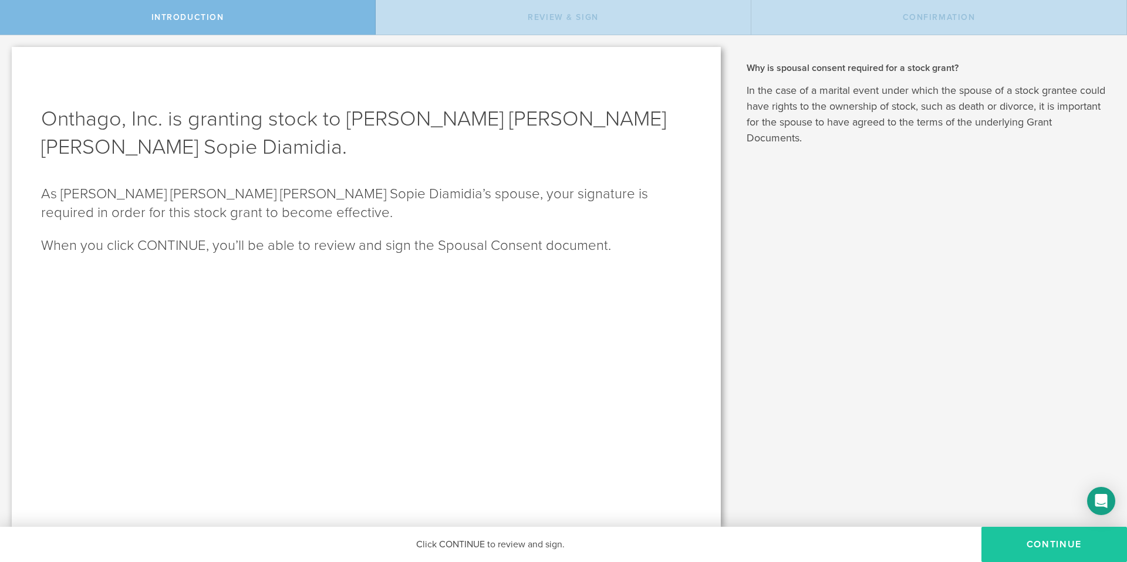
click at [1061, 551] on button "CONTINUE" at bounding box center [1054, 544] width 146 height 35
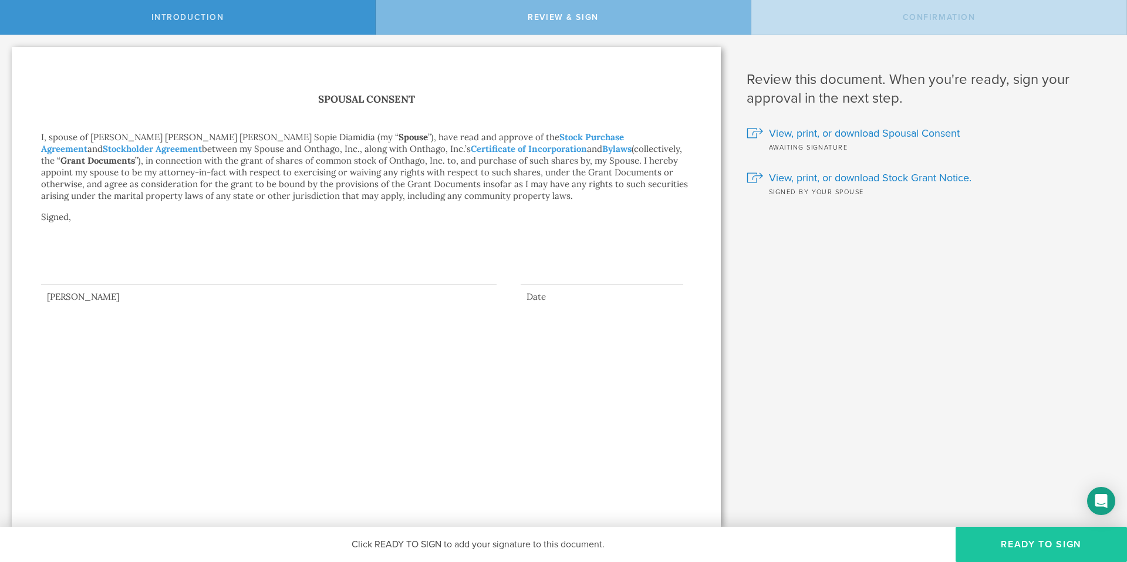
click at [1050, 550] on button "Ready to Sign" at bounding box center [1041, 544] width 171 height 35
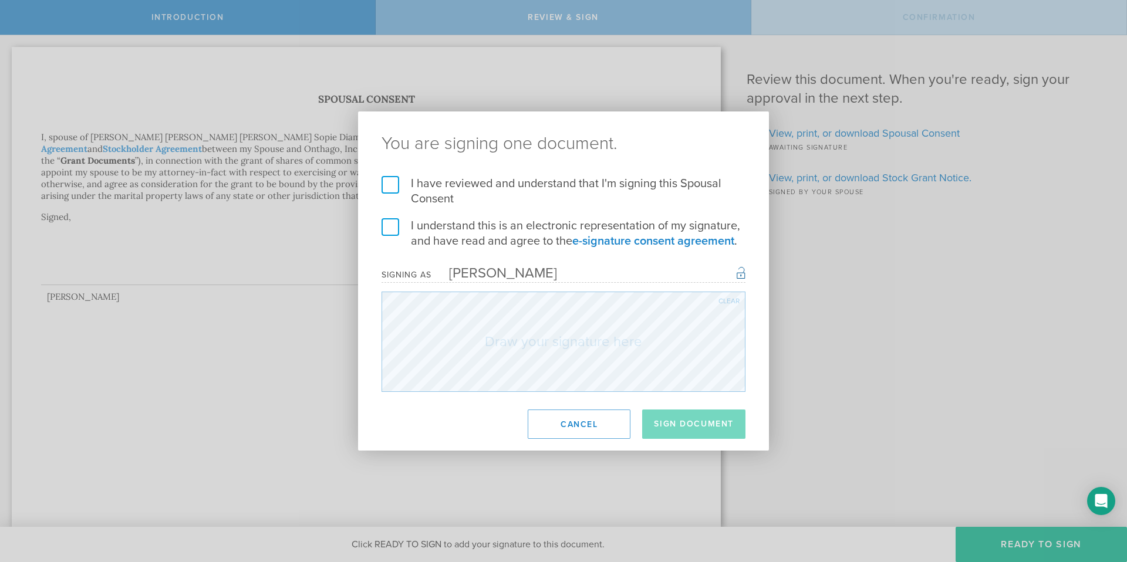
click at [389, 184] on label "I have reviewed and understand that I'm signing this Spousal Consent" at bounding box center [564, 191] width 364 height 31
click at [0, 0] on input "I have reviewed and understand that I'm signing this Spousal Consent" at bounding box center [0, 0] width 0 height 0
click at [386, 232] on label "I understand this is an electronic representation of my signature, and have rea…" at bounding box center [564, 233] width 364 height 31
click at [0, 0] on input "I understand this is an electronic representation of my signature, and have rea…" at bounding box center [0, 0] width 0 height 0
click at [697, 427] on button "Sign Document" at bounding box center [693, 424] width 103 height 29
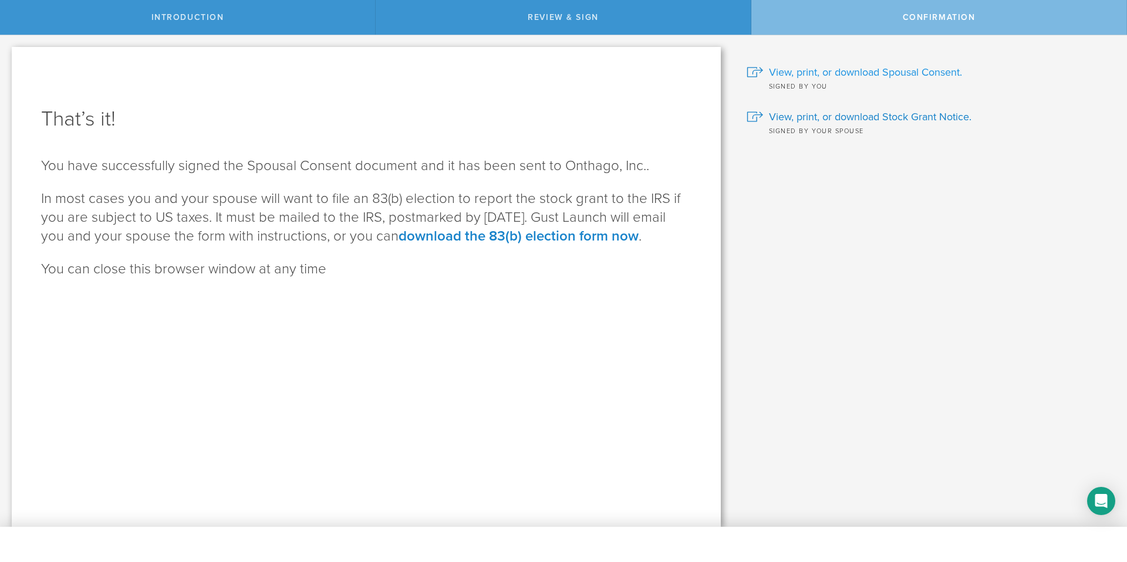
click at [836, 76] on span "View, print, or download Spousal Consent." at bounding box center [865, 72] width 193 height 15
click at [792, 196] on div "Why is spousal consent required for a stock grant? In the case of a marital eve…" at bounding box center [930, 281] width 394 height 492
click at [791, 190] on div "Why is spousal consent required for a stock grant? In the case of a marital eve…" at bounding box center [930, 281] width 394 height 492
click at [787, 119] on span "View, print, or download Stock Grant Notice." at bounding box center [870, 116] width 203 height 15
